Goal: Check status: Check status

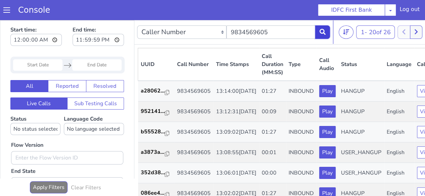
click at [326, 35] on button at bounding box center [322, 32] width 15 height 13
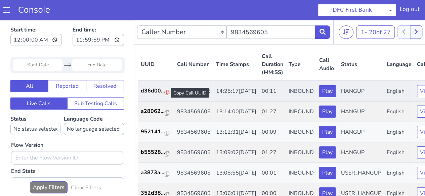
click at [168, 92] on icon at bounding box center [167, 92] width 5 height 5
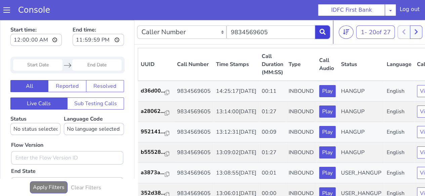
click at [317, 33] on button at bounding box center [322, 32] width 15 height 13
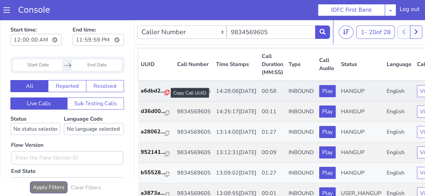
click at [167, 93] on icon at bounding box center [167, 92] width 5 height 5
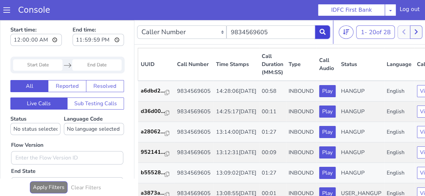
click at [324, 33] on icon at bounding box center [322, 32] width 6 height 6
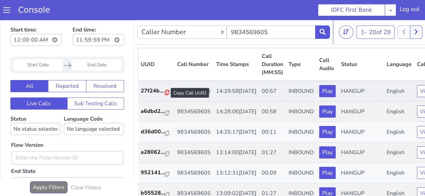
click at [165, 94] on icon at bounding box center [167, 92] width 5 height 5
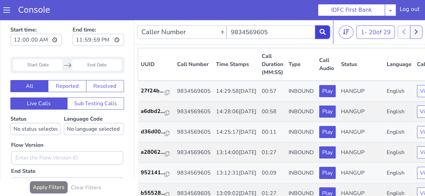
click at [322, 35] on button at bounding box center [322, 32] width 15 height 13
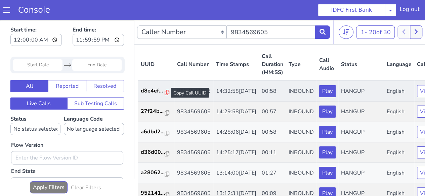
click at [165, 94] on icon at bounding box center [167, 92] width 5 height 5
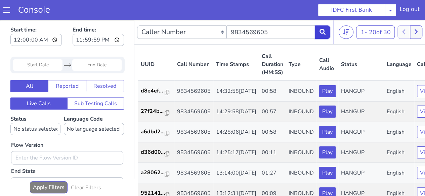
click at [321, 34] on icon at bounding box center [322, 32] width 6 height 6
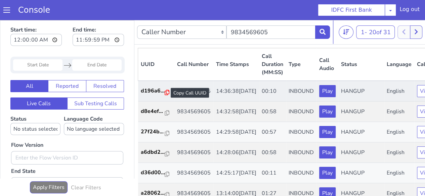
click at [165, 90] on icon at bounding box center [167, 92] width 5 height 5
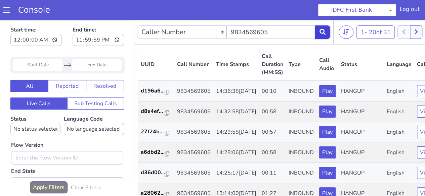
click at [321, 34] on icon at bounding box center [322, 32] width 6 height 6
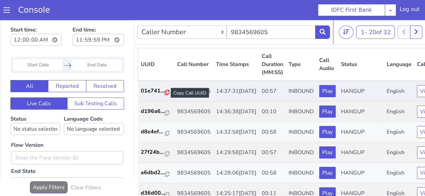
click at [168, 92] on icon at bounding box center [167, 92] width 5 height 5
click at [166, 93] on icon at bounding box center [167, 92] width 5 height 5
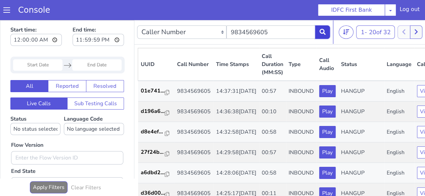
click at [321, 33] on icon at bounding box center [322, 32] width 6 height 6
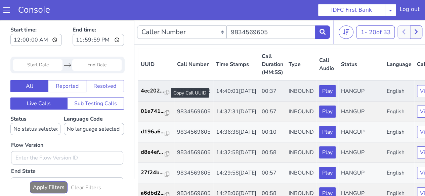
click at [167, 95] on div at bounding box center [167, 93] width 5 height 8
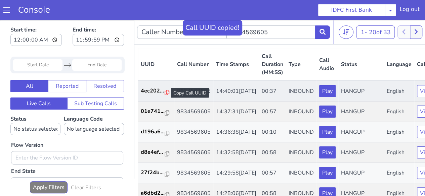
click at [166, 94] on icon at bounding box center [167, 92] width 5 height 5
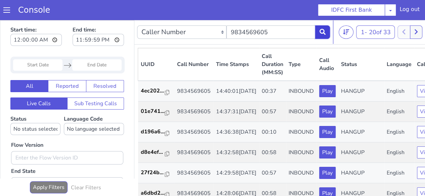
click at [327, 33] on button at bounding box center [322, 32] width 15 height 13
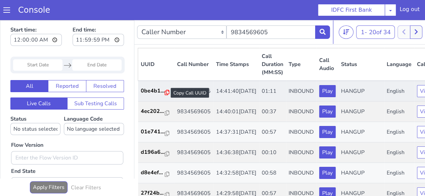
click at [165, 93] on icon at bounding box center [167, 92] width 5 height 5
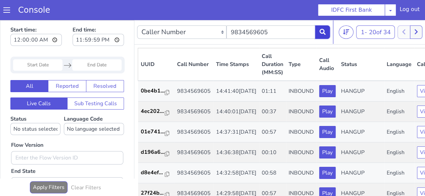
click at [321, 35] on button at bounding box center [322, 32] width 15 height 13
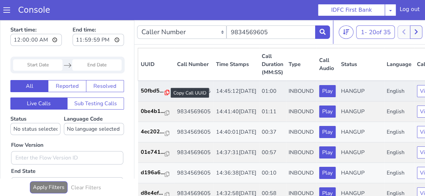
click at [166, 92] on icon at bounding box center [167, 92] width 5 height 5
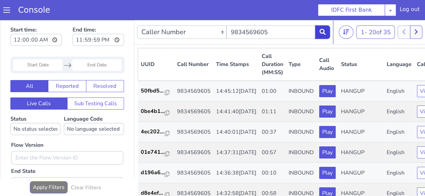
click at [323, 37] on button at bounding box center [322, 32] width 15 height 13
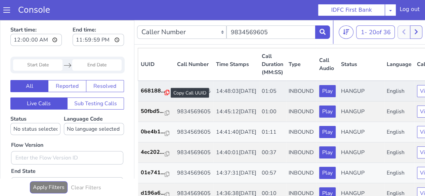
click at [167, 92] on icon at bounding box center [167, 92] width 5 height 5
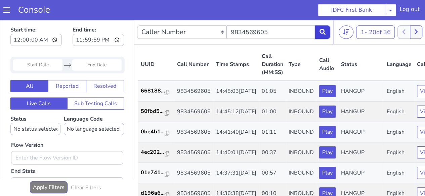
click at [327, 33] on button at bounding box center [322, 32] width 15 height 13
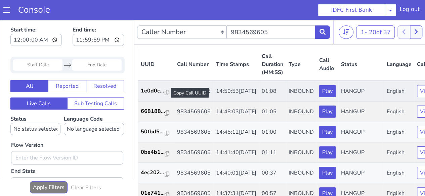
click at [165, 95] on div at bounding box center [167, 93] width 5 height 8
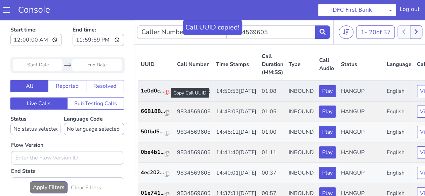
click at [165, 93] on icon at bounding box center [167, 92] width 5 height 5
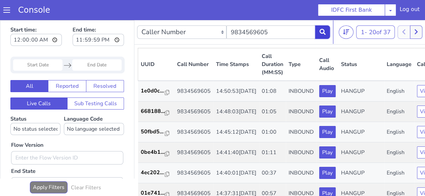
click at [325, 33] on button at bounding box center [322, 32] width 15 height 13
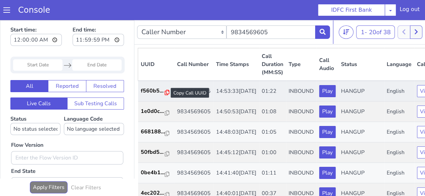
click at [165, 94] on icon at bounding box center [167, 92] width 5 height 5
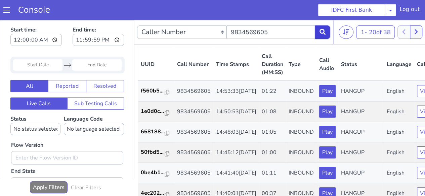
click at [329, 31] on button at bounding box center [322, 32] width 15 height 13
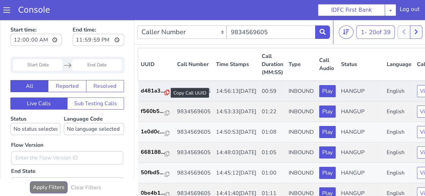
click at [165, 93] on icon at bounding box center [167, 92] width 5 height 5
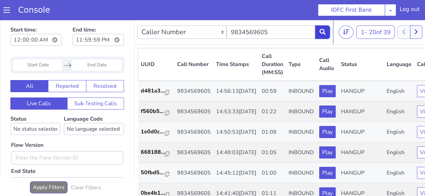
click at [321, 33] on icon at bounding box center [322, 32] width 6 height 6
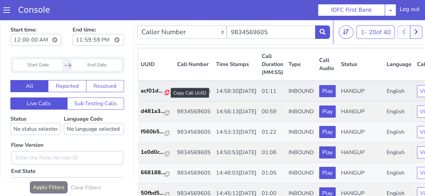
click at [165, 94] on icon at bounding box center [167, 92] width 5 height 5
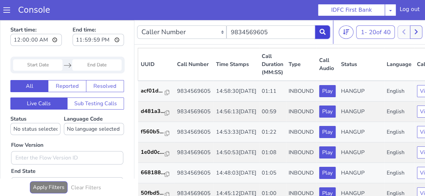
click at [319, 33] on icon at bounding box center [322, 32] width 6 height 6
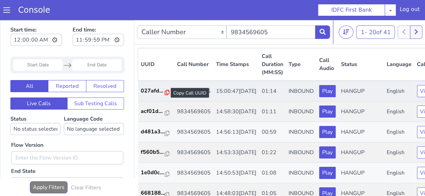
click at [167, 93] on icon at bounding box center [167, 92] width 5 height 5
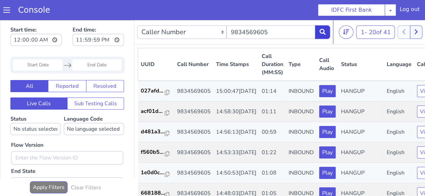
click at [320, 31] on icon at bounding box center [322, 32] width 6 height 6
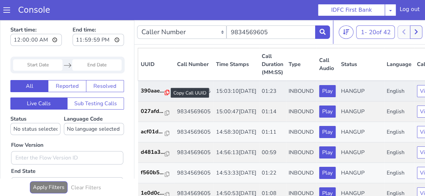
click at [165, 92] on icon at bounding box center [167, 92] width 5 height 5
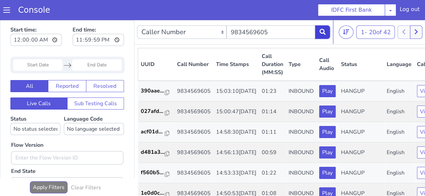
click at [327, 32] on button at bounding box center [322, 32] width 15 height 13
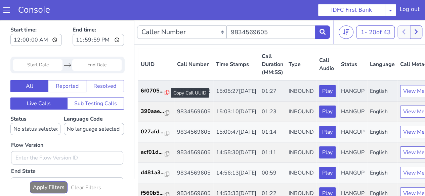
click at [165, 91] on icon at bounding box center [167, 92] width 5 height 5
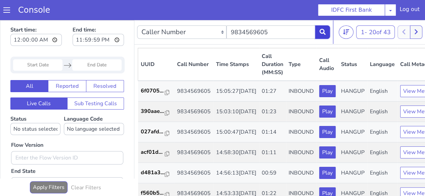
click at [319, 35] on button at bounding box center [322, 32] width 15 height 13
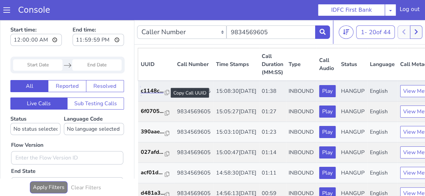
click at [166, 96] on td "c1148c..." at bounding box center [156, 91] width 36 height 21
click at [166, 94] on icon at bounding box center [167, 92] width 5 height 5
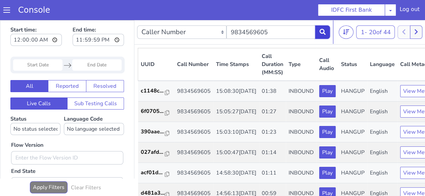
click at [320, 35] on button at bounding box center [322, 32] width 15 height 13
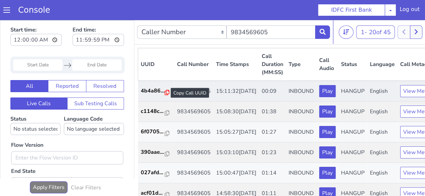
click at [165, 91] on icon at bounding box center [167, 92] width 5 height 5
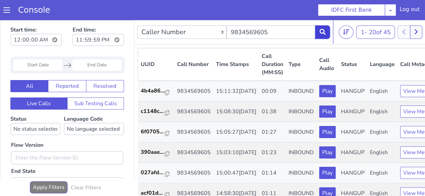
click at [324, 33] on icon at bounding box center [322, 32] width 6 height 6
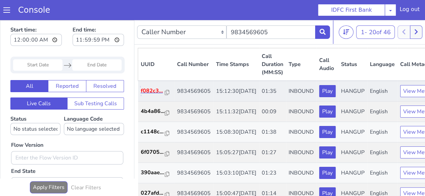
click at [162, 95] on p "f082c3..." at bounding box center [153, 91] width 24 height 8
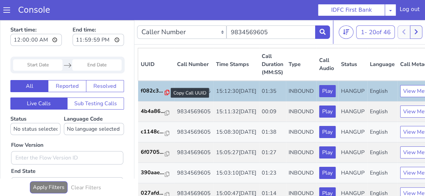
click at [166, 92] on icon at bounding box center [167, 92] width 5 height 5
